Goal: Task Accomplishment & Management: Manage account settings

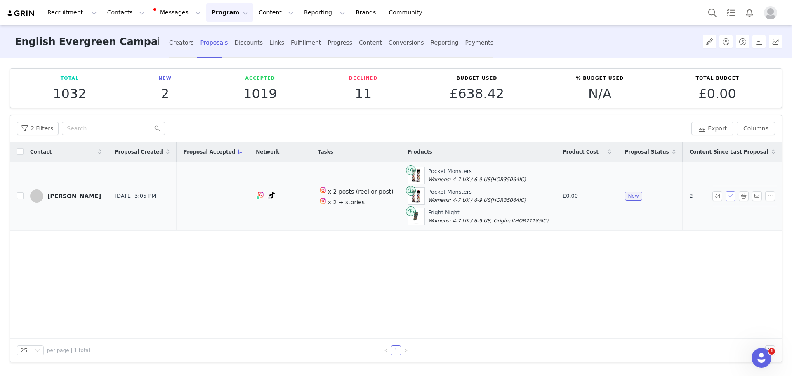
click at [728, 196] on button "button" at bounding box center [730, 196] width 10 height 10
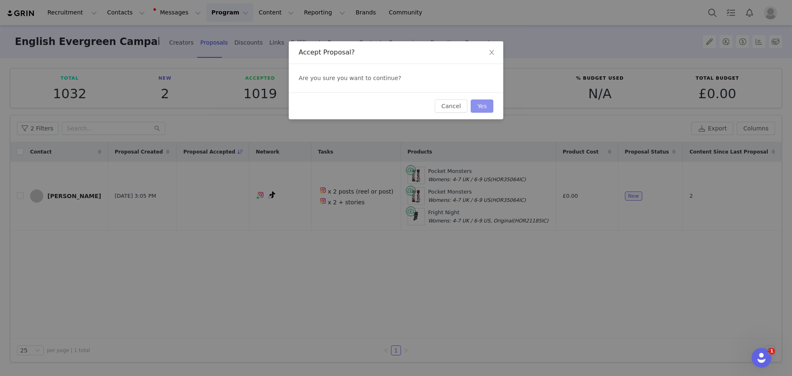
click at [481, 107] on button "Yes" at bounding box center [482, 105] width 23 height 13
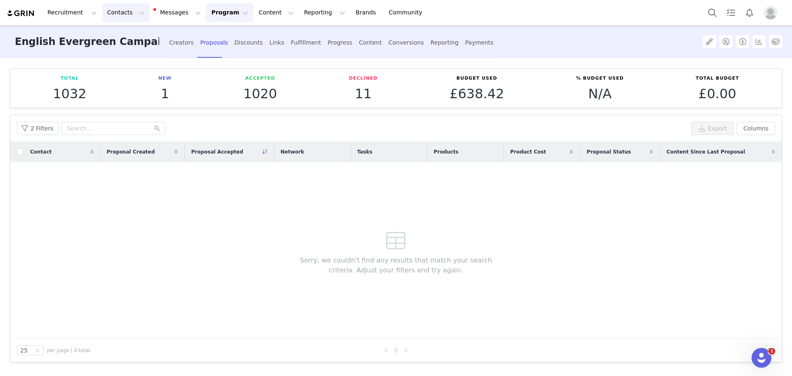
click at [117, 14] on button "Contacts Contacts" at bounding box center [125, 12] width 47 height 19
drag, startPoint x: 115, startPoint y: 34, endPoint x: 114, endPoint y: 39, distance: 4.6
click at [115, 34] on p "Creators" at bounding box center [113, 36] width 25 height 9
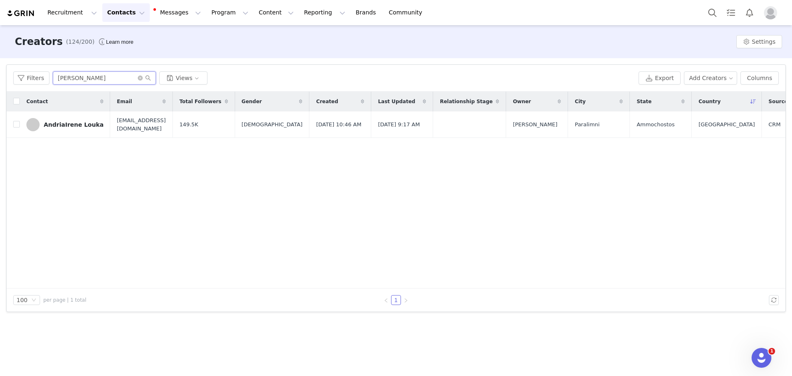
click at [72, 80] on input "[PERSON_NAME]" at bounding box center [104, 77] width 103 height 13
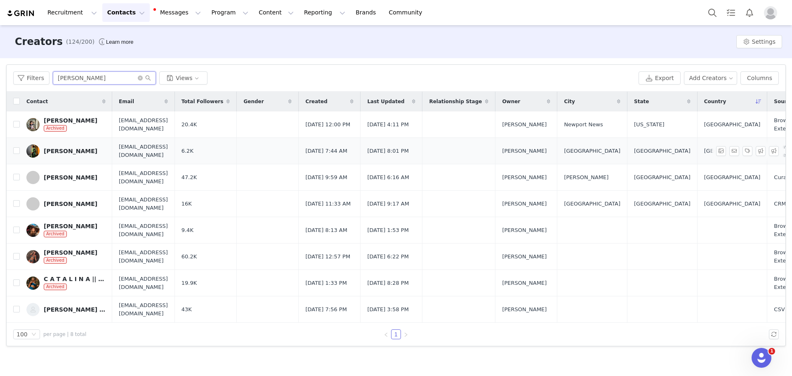
type input "[PERSON_NAME]"
click at [56, 151] on link "[PERSON_NAME]" at bounding box center [65, 150] width 79 height 13
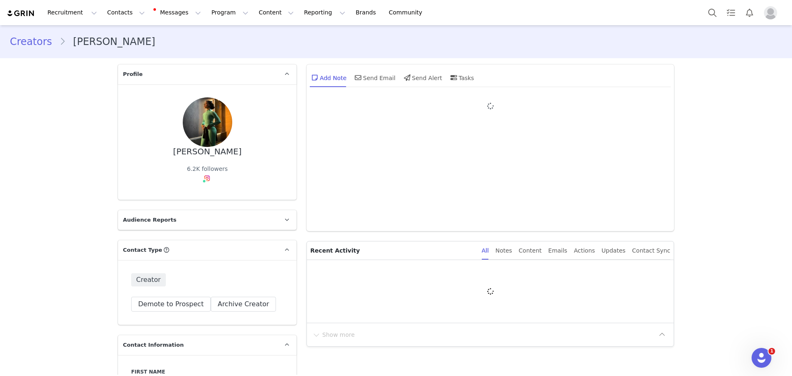
type input "+1 ([GEOGRAPHIC_DATA])"
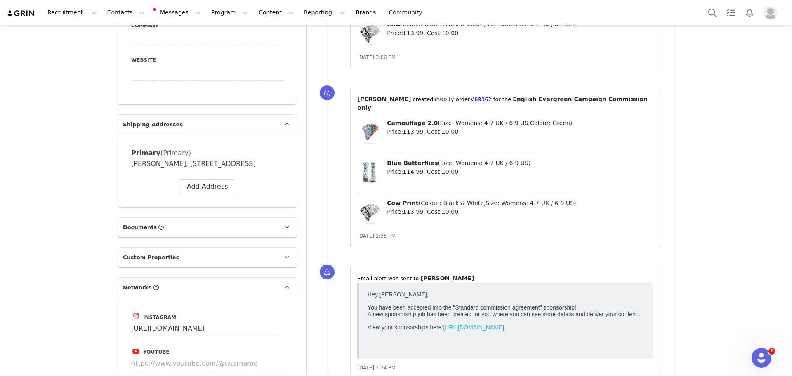
scroll to position [660, 0]
